Goal: Entertainment & Leisure: Consume media (video, audio)

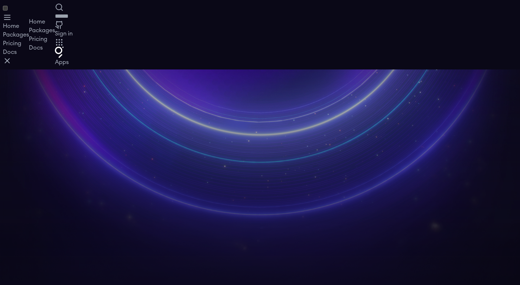
click at [233, 114] on video at bounding box center [260, 256] width 520 height 375
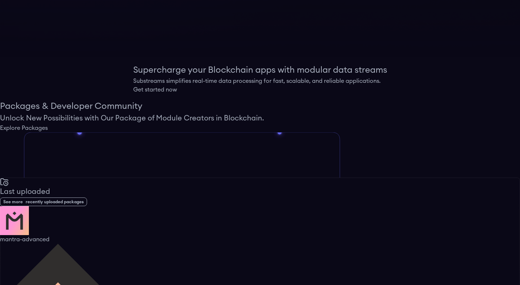
scroll to position [387, 0]
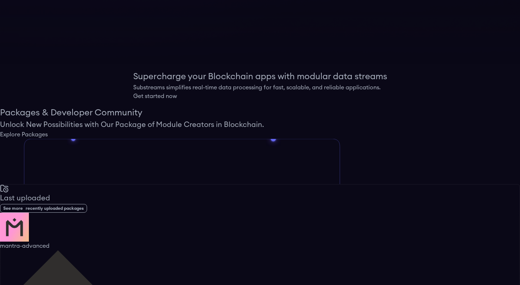
scroll to position [387, 0]
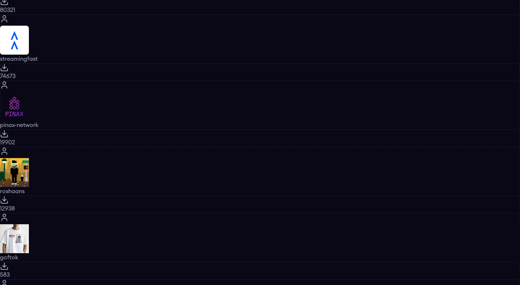
scroll to position [1895, 0]
